Goal: Task Accomplishment & Management: Manage account settings

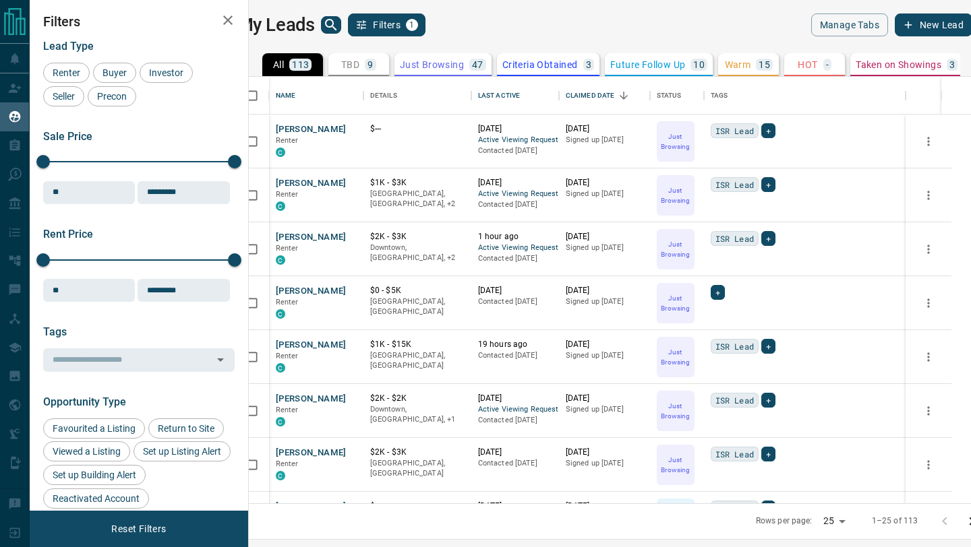
scroll to position [427, 716]
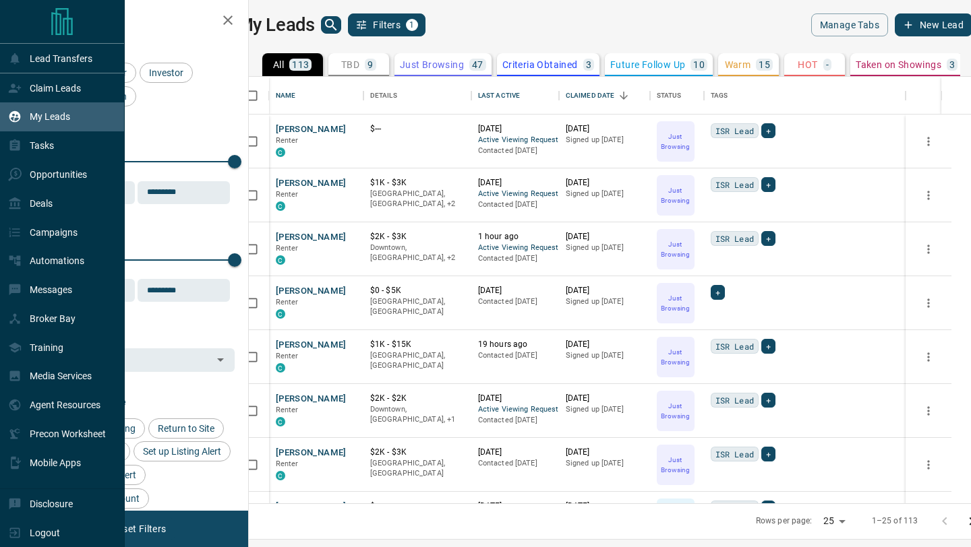
click at [37, 118] on p "My Leads" at bounding box center [50, 116] width 40 height 11
click at [24, 88] on div "Claim Leads" at bounding box center [44, 88] width 73 height 22
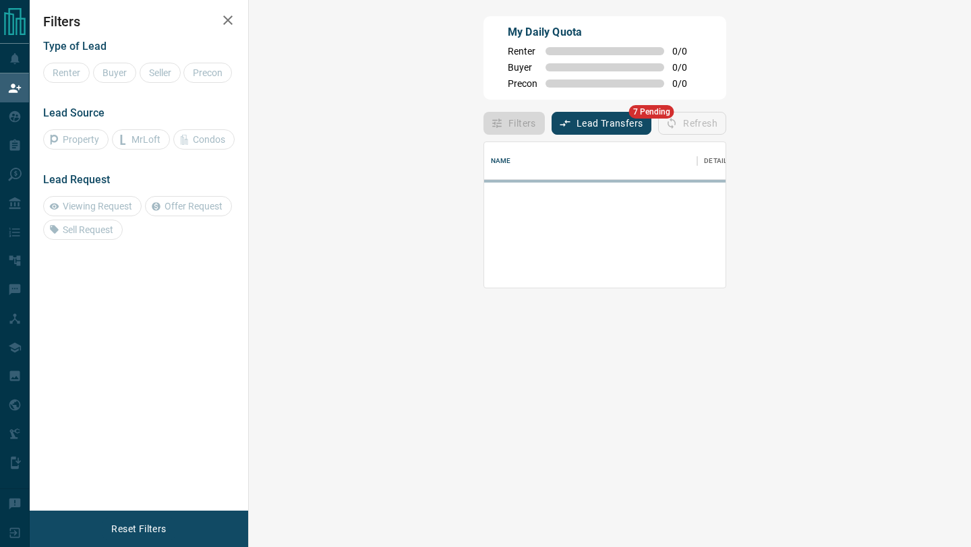
scroll to position [146, 693]
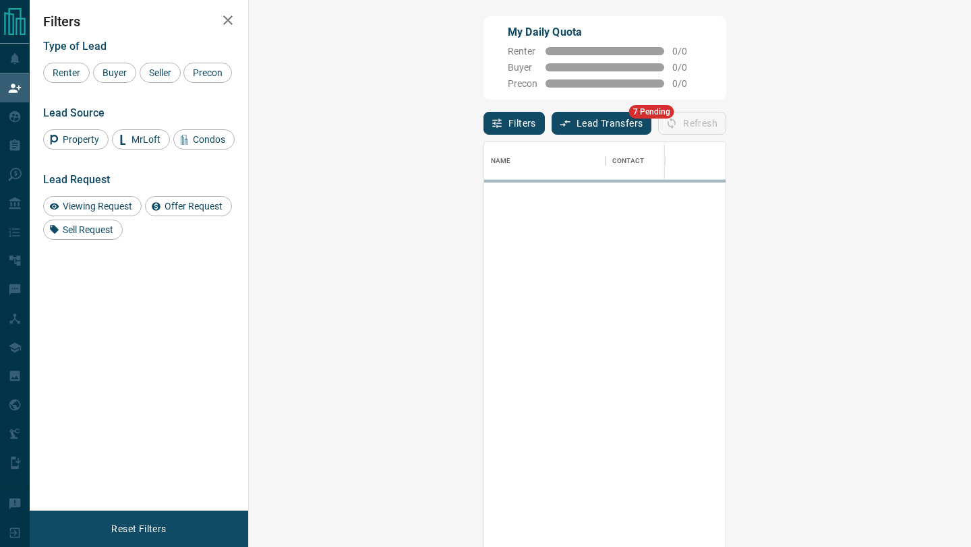
click at [551, 119] on button "Lead Transfers" at bounding box center [601, 123] width 100 height 23
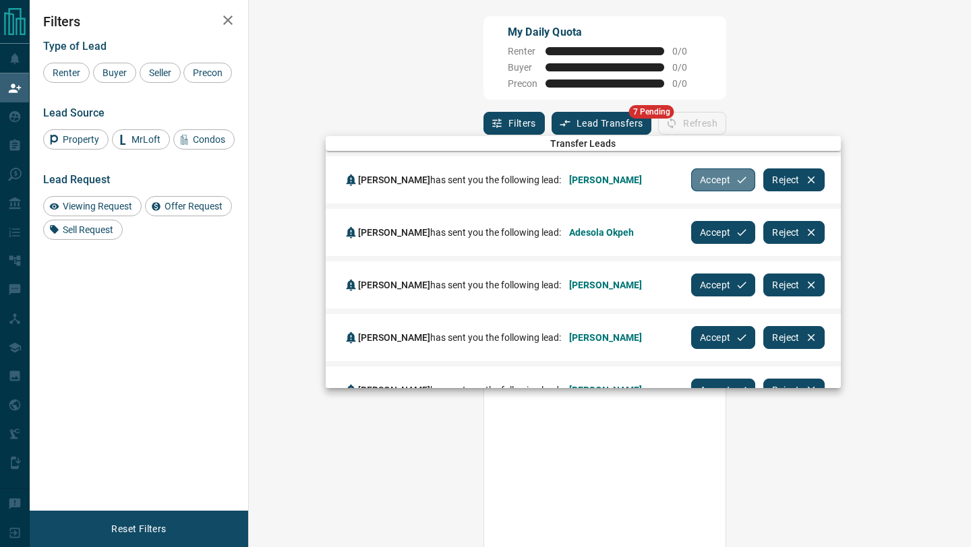
click at [698, 177] on button "Accept" at bounding box center [723, 180] width 64 height 23
click at [698, 221] on button "Accept" at bounding box center [723, 232] width 64 height 23
click at [698, 177] on button "Accept" at bounding box center [723, 180] width 64 height 23
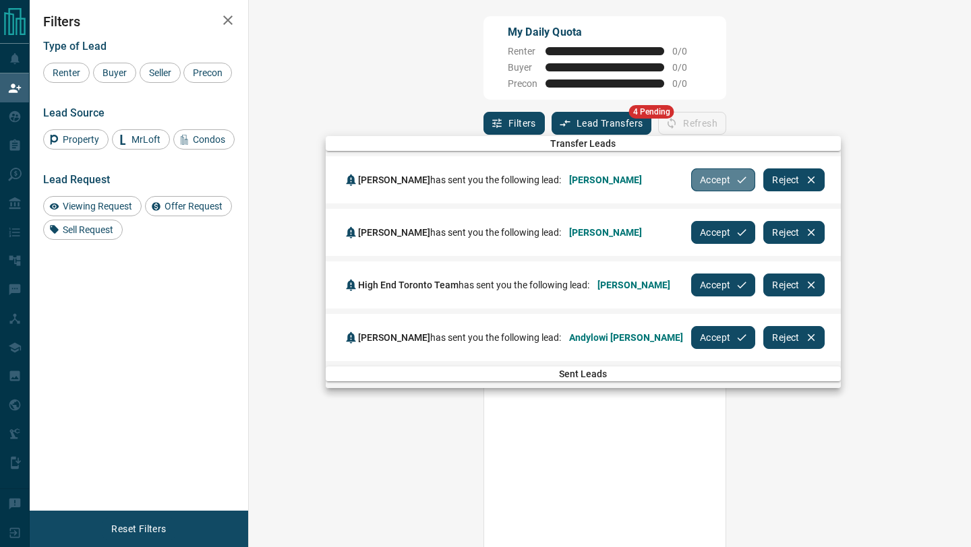
click at [698, 177] on button "Accept" at bounding box center [723, 180] width 64 height 23
click at [698, 221] on button "Accept" at bounding box center [723, 232] width 64 height 23
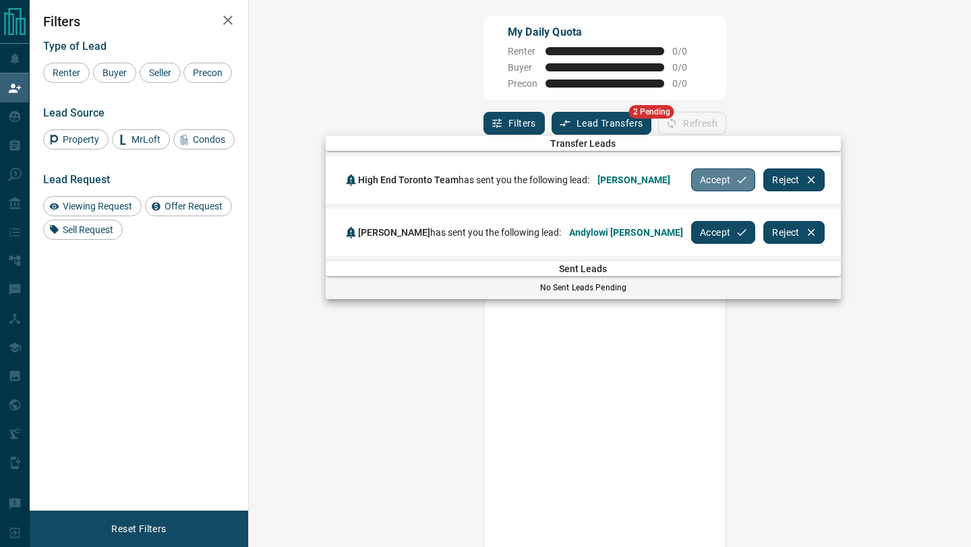
click at [698, 177] on button "Accept" at bounding box center [723, 180] width 64 height 23
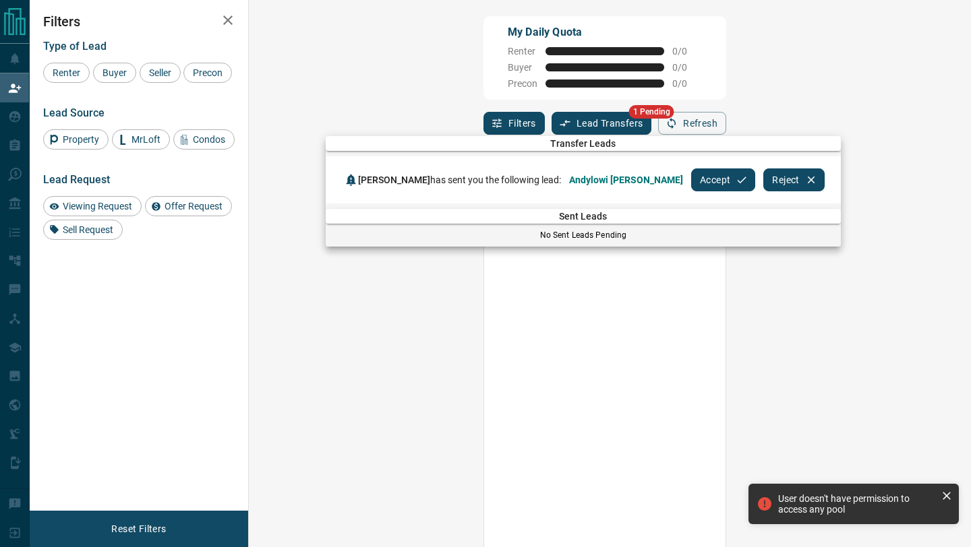
click at [691, 179] on button "Accept" at bounding box center [723, 180] width 64 height 23
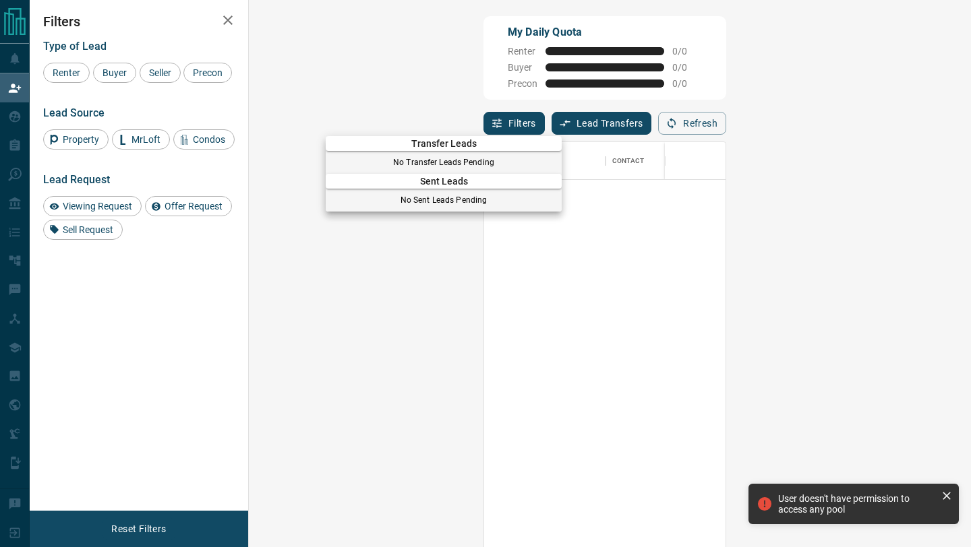
click at [9, 92] on div at bounding box center [485, 273] width 971 height 547
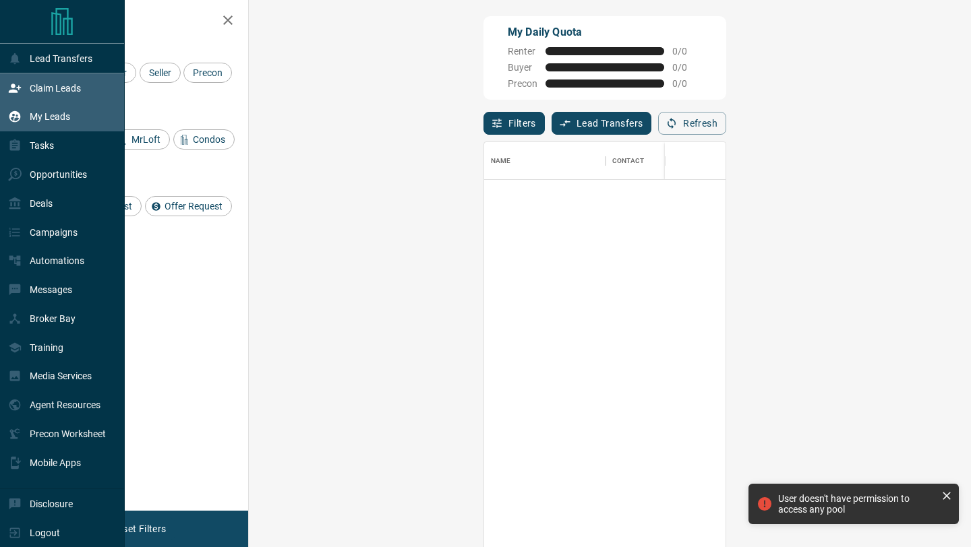
click at [44, 115] on p "My Leads" at bounding box center [50, 116] width 40 height 11
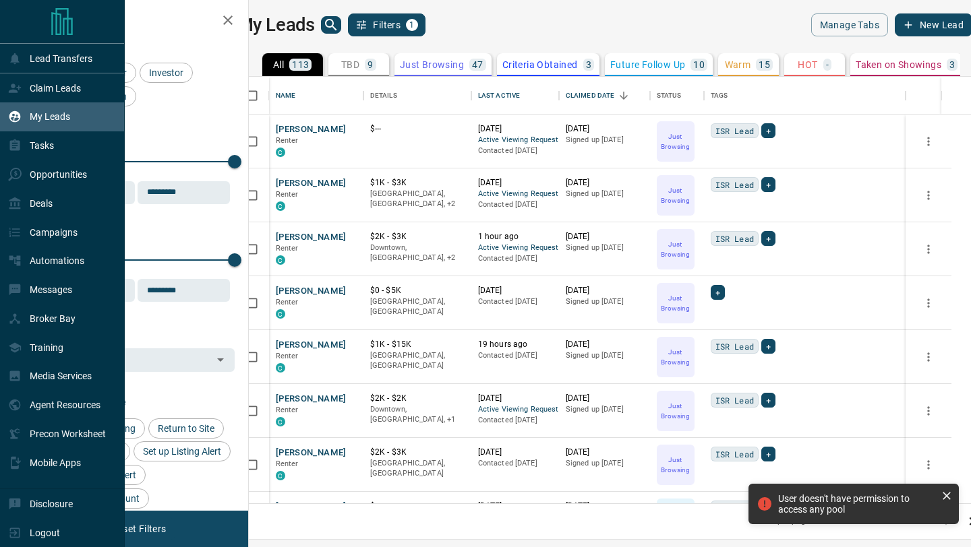
scroll to position [427, 716]
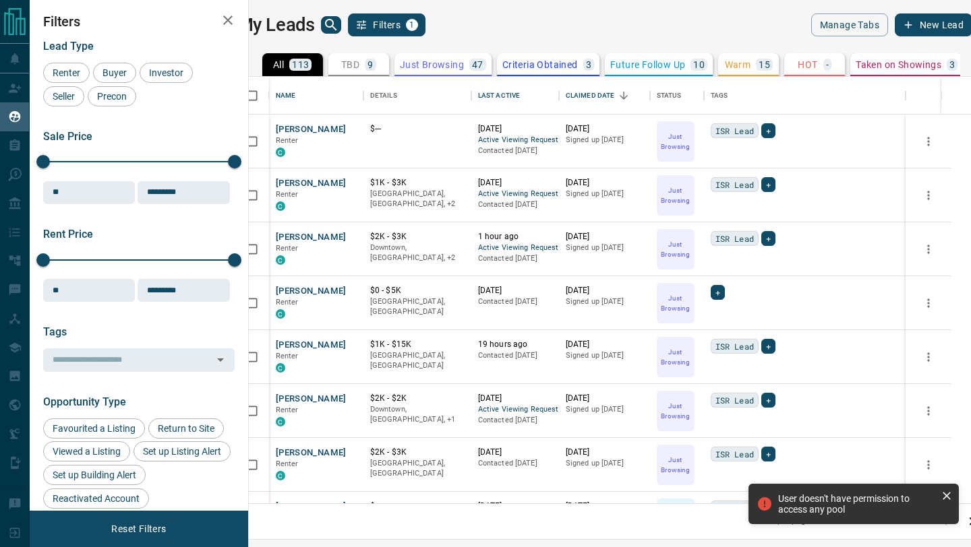
click at [751, 66] on p "Warm" at bounding box center [738, 64] width 26 height 9
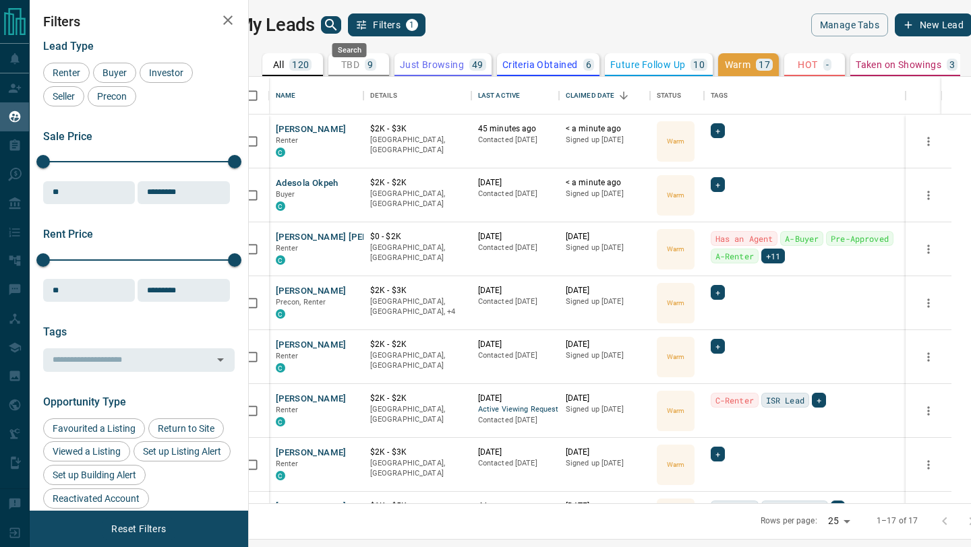
click at [339, 29] on icon "search button" at bounding box center [331, 25] width 16 height 16
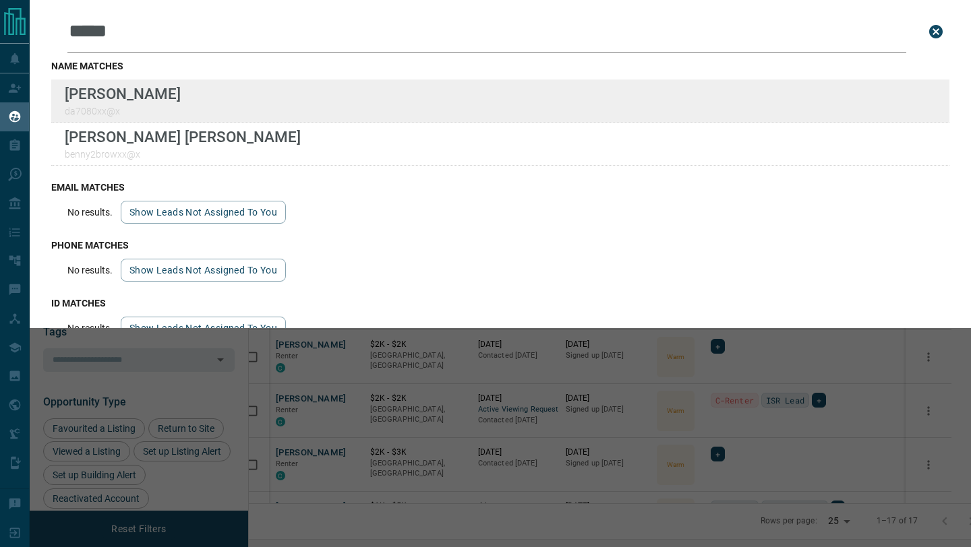
type input "*****"
click at [0, 0] on div "Lead Transfers Claim Leads My Leads Tasks Opportunities Deals Campaigns Automat…" at bounding box center [485, 265] width 971 height 530
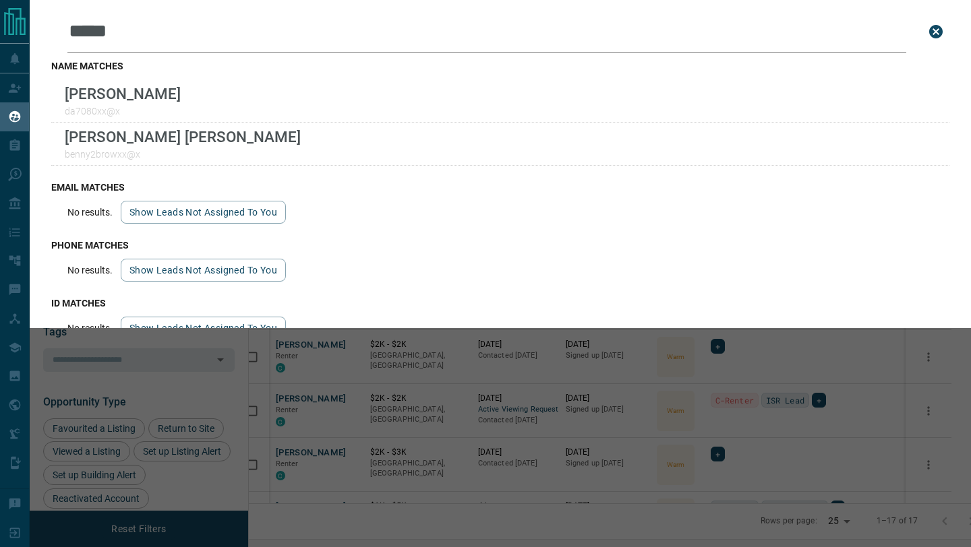
click at [939, 28] on icon "close search bar" at bounding box center [935, 31] width 13 height 13
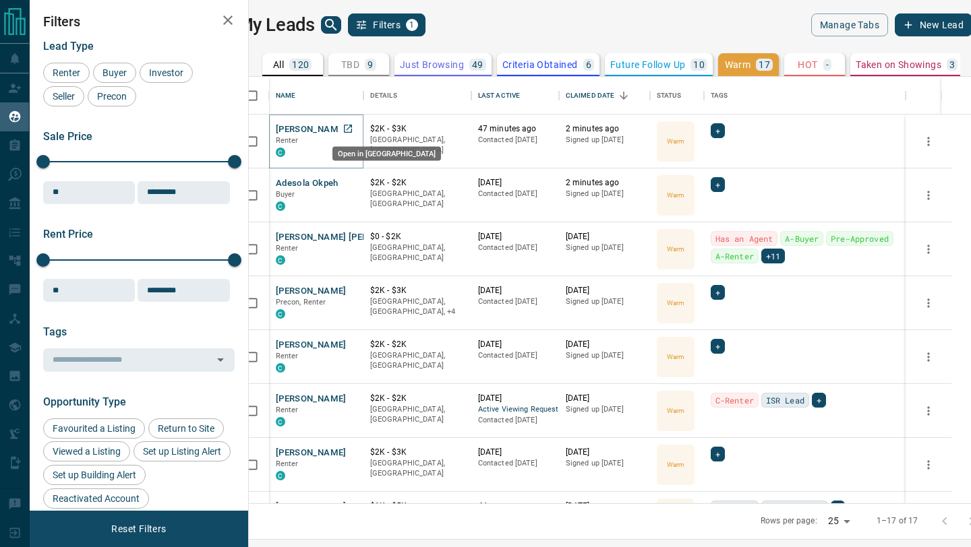
click at [353, 125] on icon "Open in New Tab" at bounding box center [347, 128] width 11 height 11
click at [352, 181] on icon "Open in New Tab" at bounding box center [348, 183] width 8 height 8
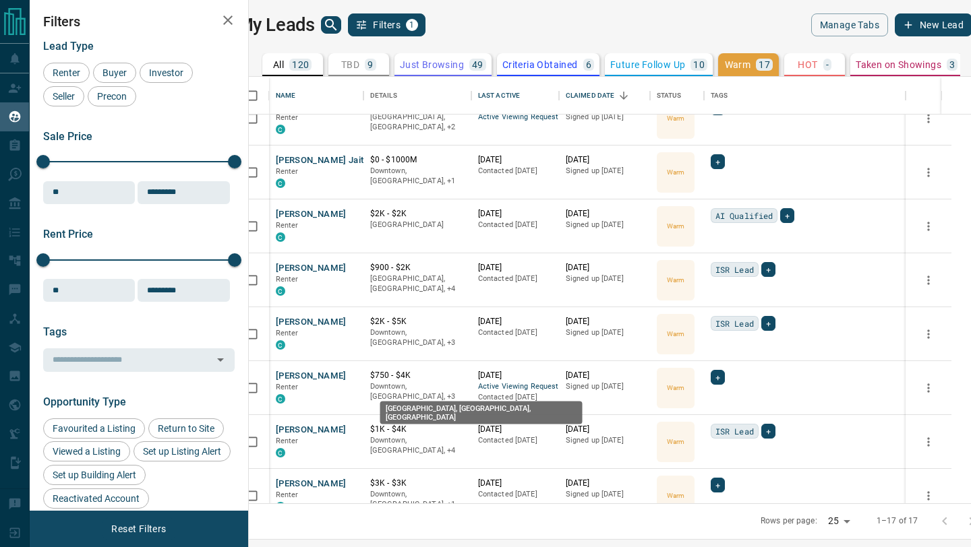
scroll to position [528, 0]
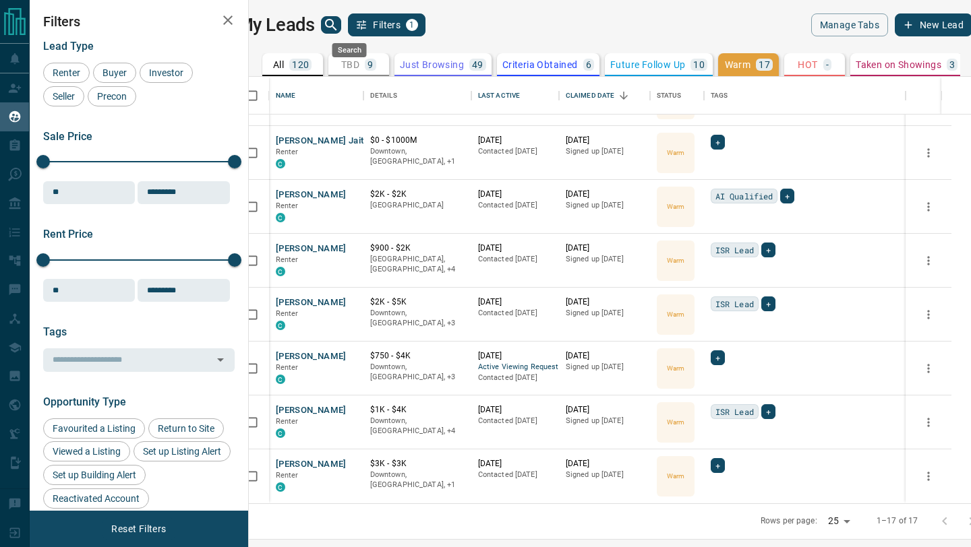
click at [339, 28] on icon "search button" at bounding box center [331, 25] width 16 height 16
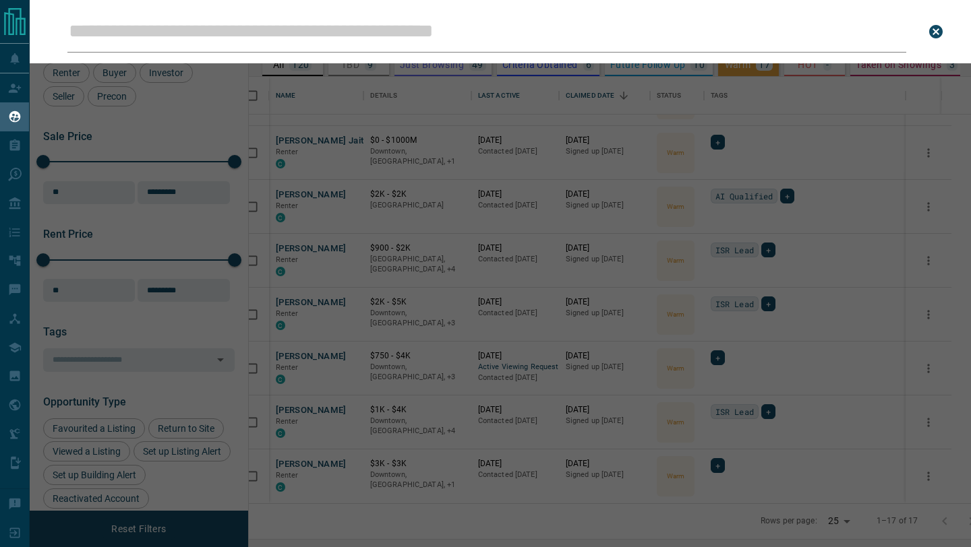
type input "*"
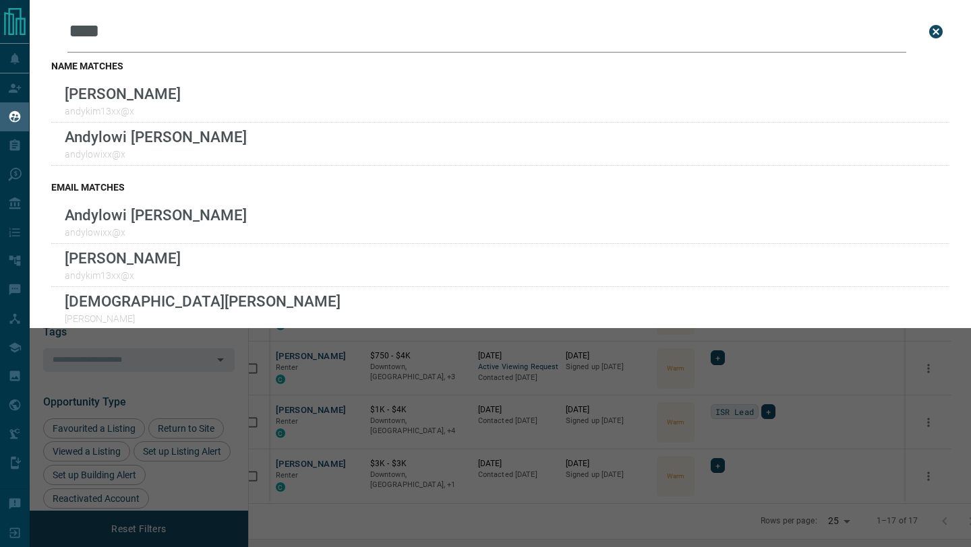
type input "****"
